Goal: Find specific page/section: Find specific page/section

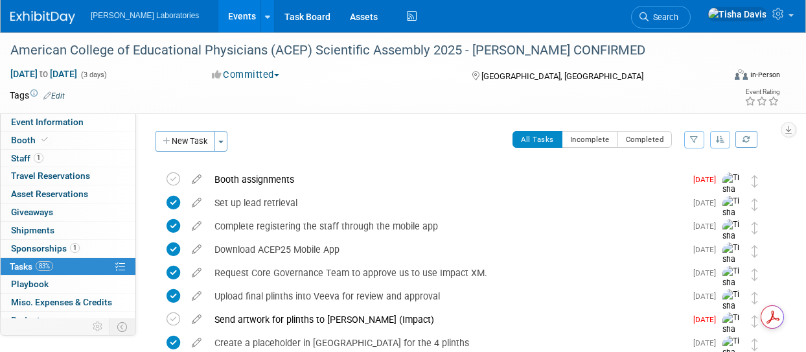
click at [218, 14] on link "Events" at bounding box center [241, 16] width 47 height 32
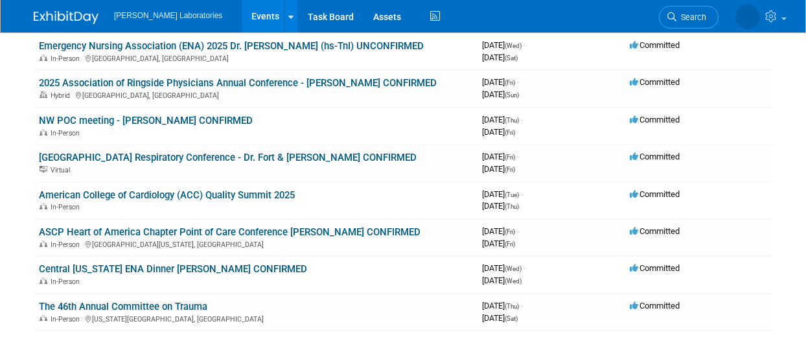
scroll to position [166, 0]
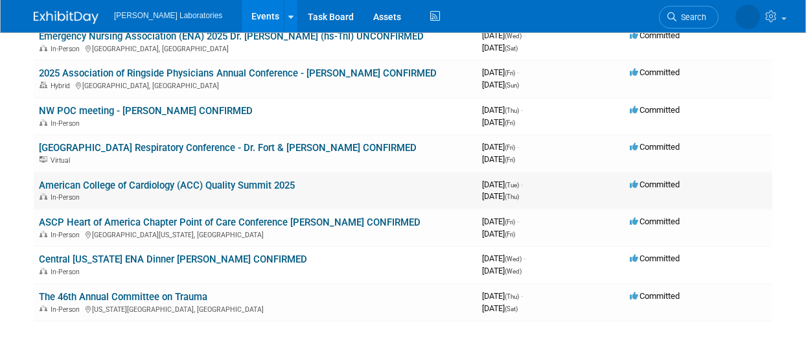
click at [107, 179] on link "American College of Cardiology (ACC) Quality Summit 2025" at bounding box center [167, 185] width 256 height 12
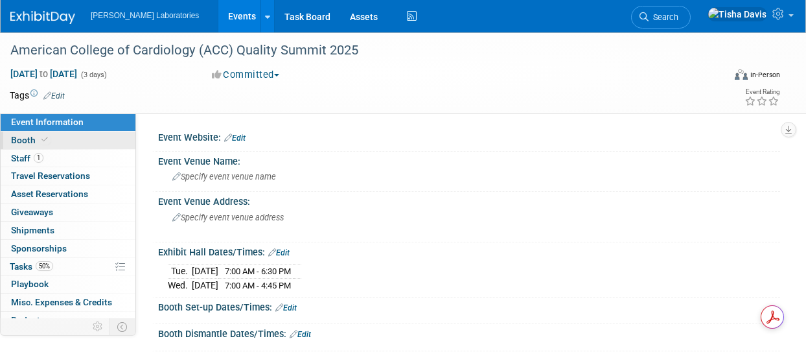
click at [79, 143] on link "Booth" at bounding box center [68, 139] width 135 height 17
